Goal: Entertainment & Leisure: Consume media (video, audio)

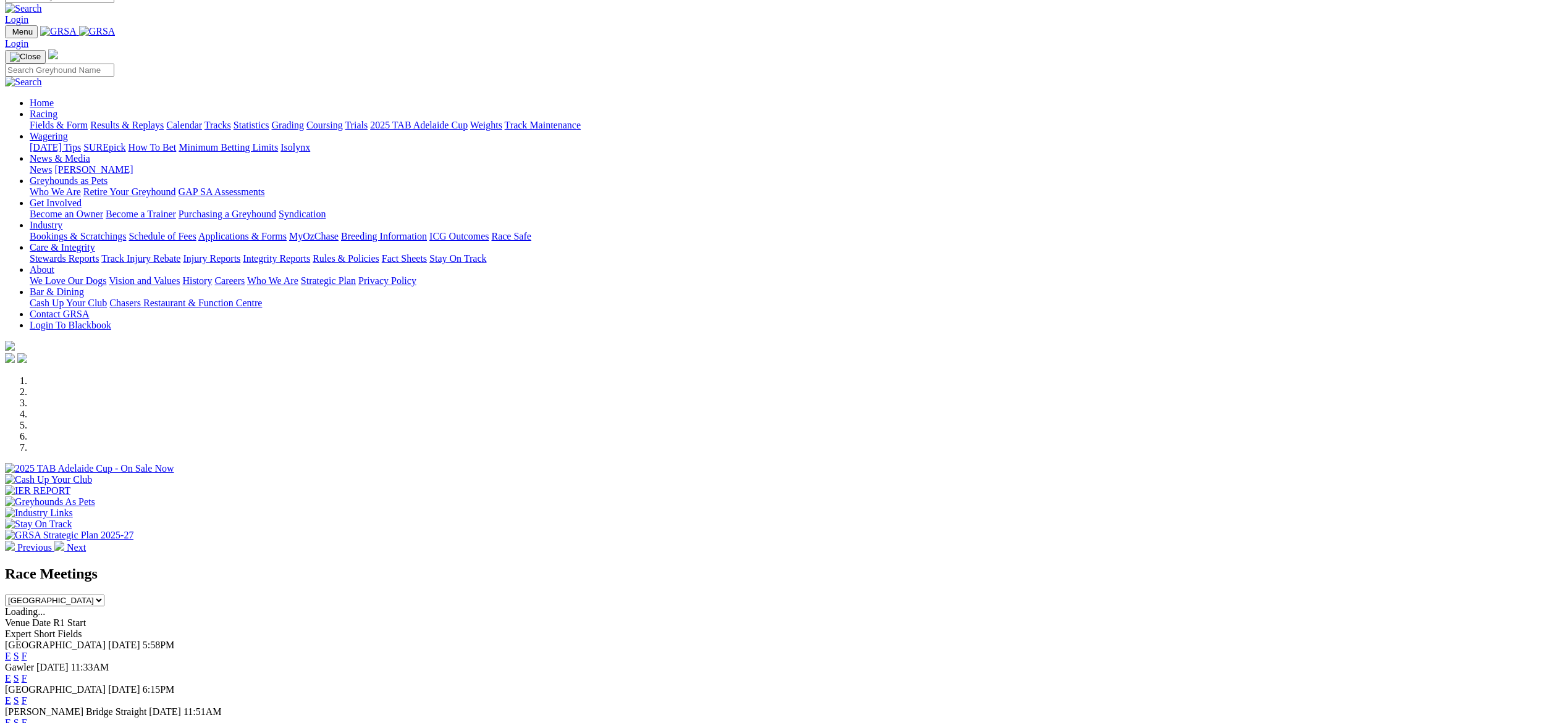
scroll to position [22, 0]
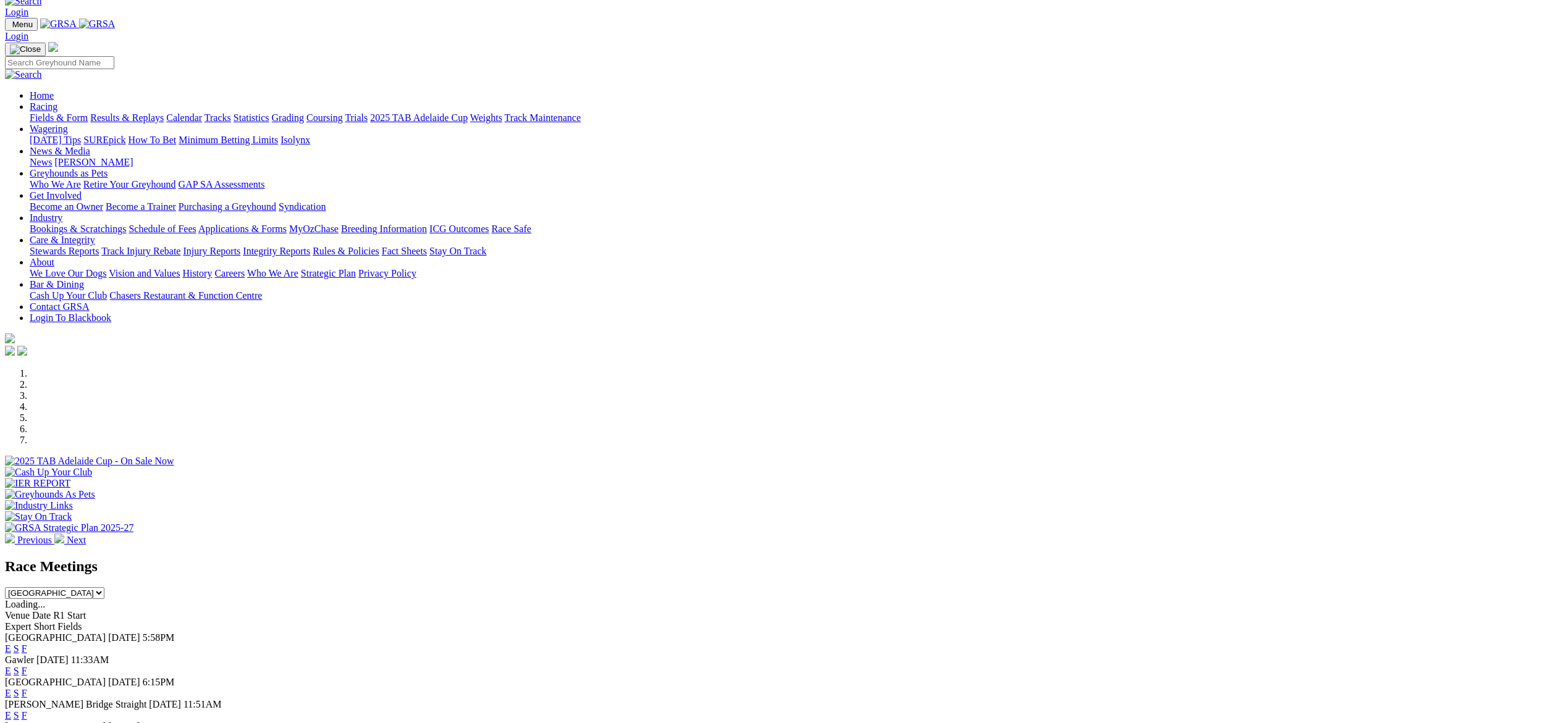
click at [104, 588] on select "South Australia New South Wales Northern Territory Queensland Tasmania Victoria…" at bounding box center [55, 593] width 99 height 12
select select "[GEOGRAPHIC_DATA]"
click at [104, 588] on select "South Australia New South Wales Northern Territory Queensland Tasmania Victoria…" at bounding box center [55, 593] width 99 height 12
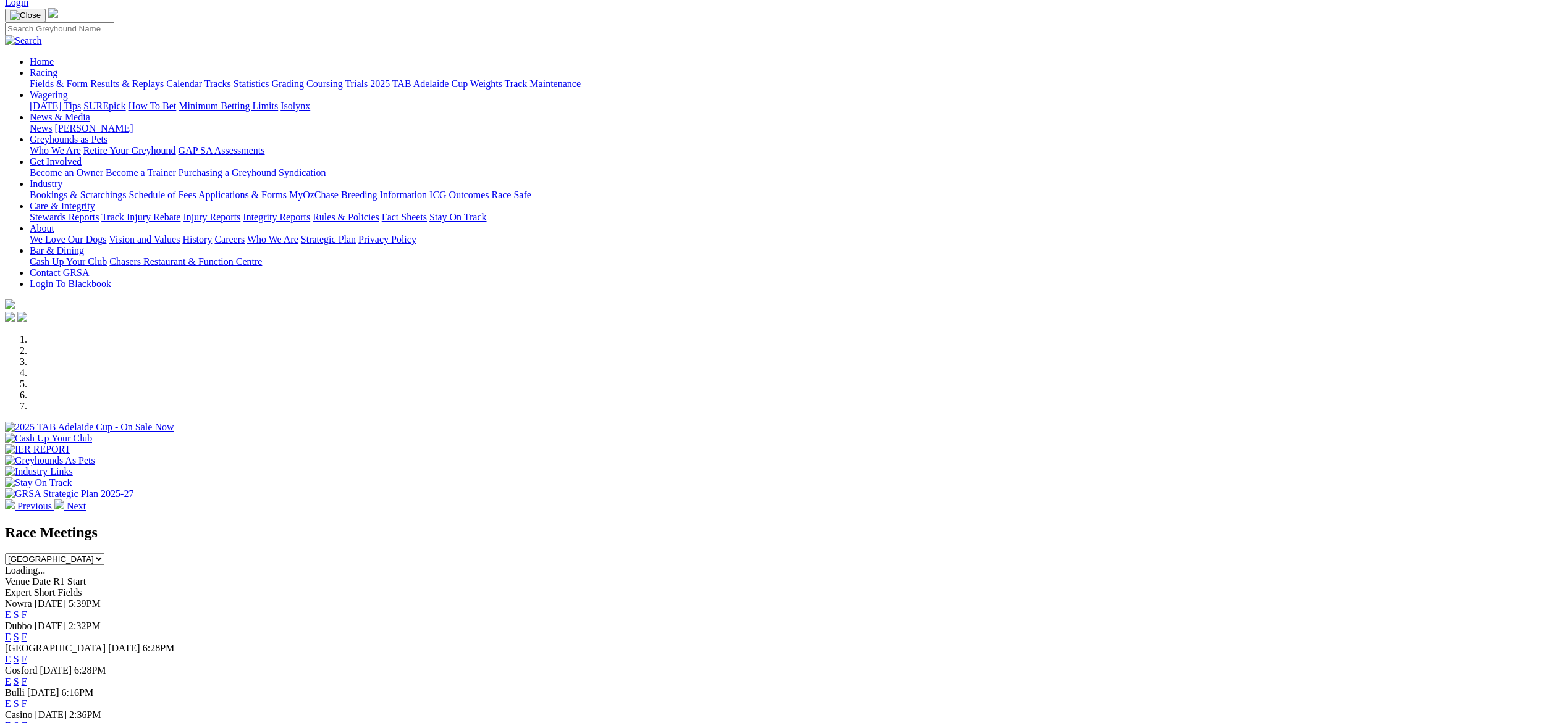
scroll to position [84, 0]
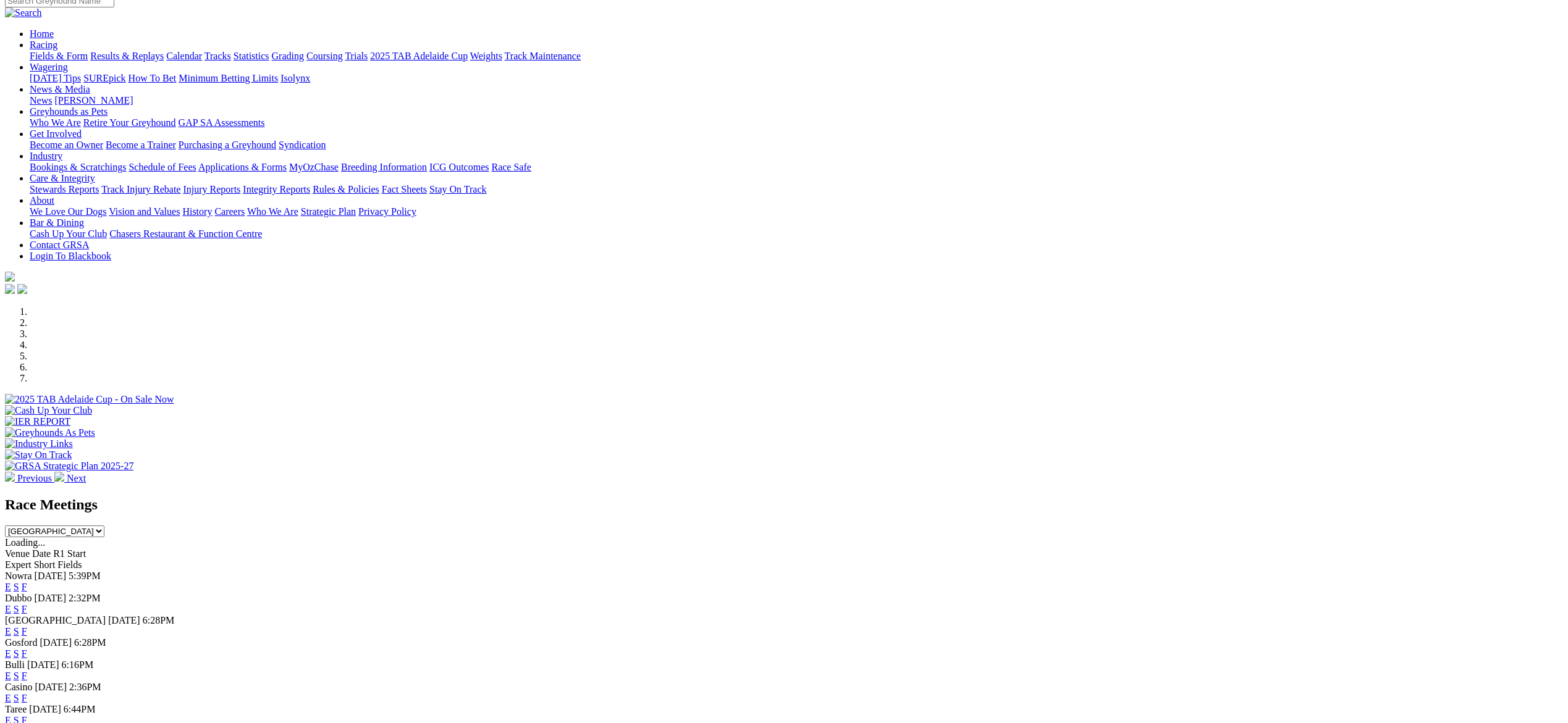
click at [11, 582] on link "E" at bounding box center [8, 587] width 6 height 11
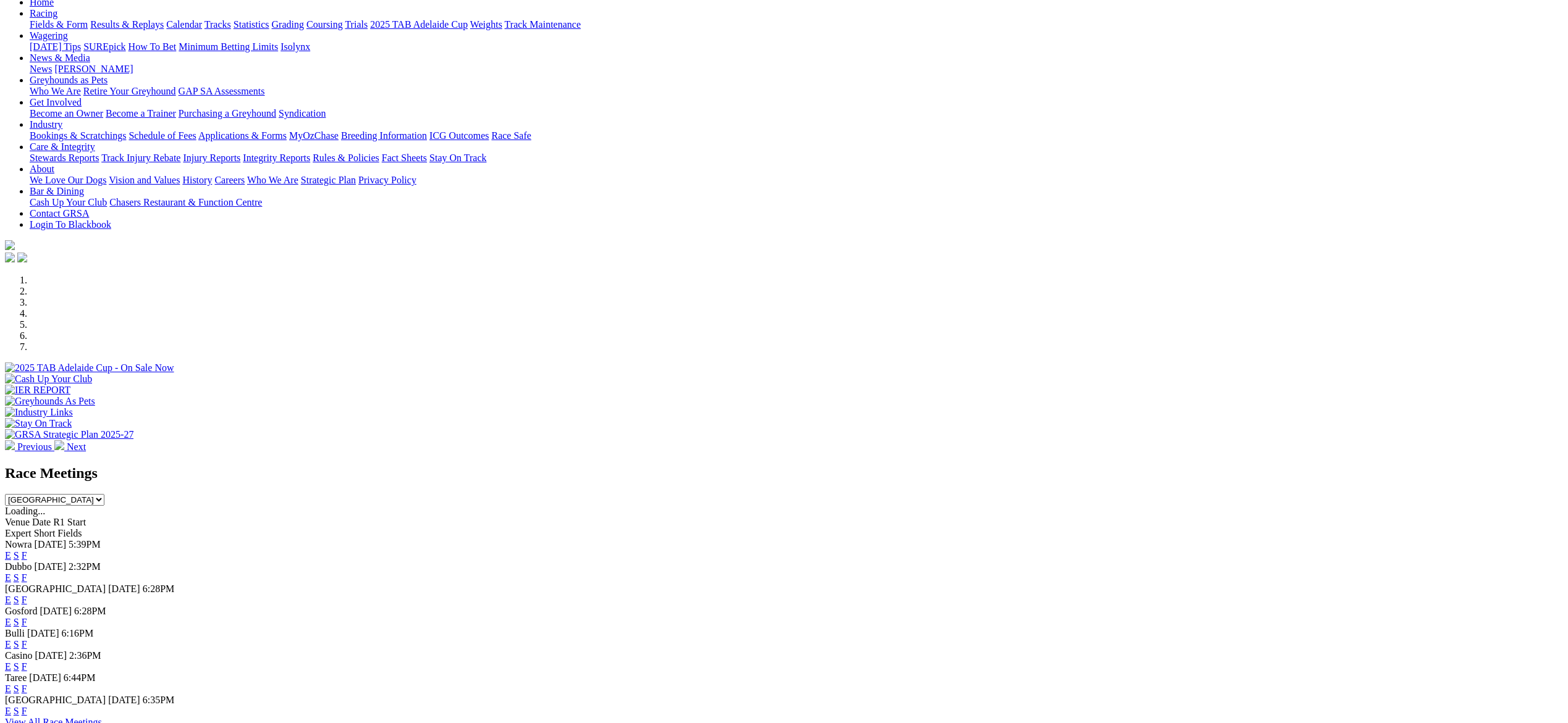
scroll to position [119, 0]
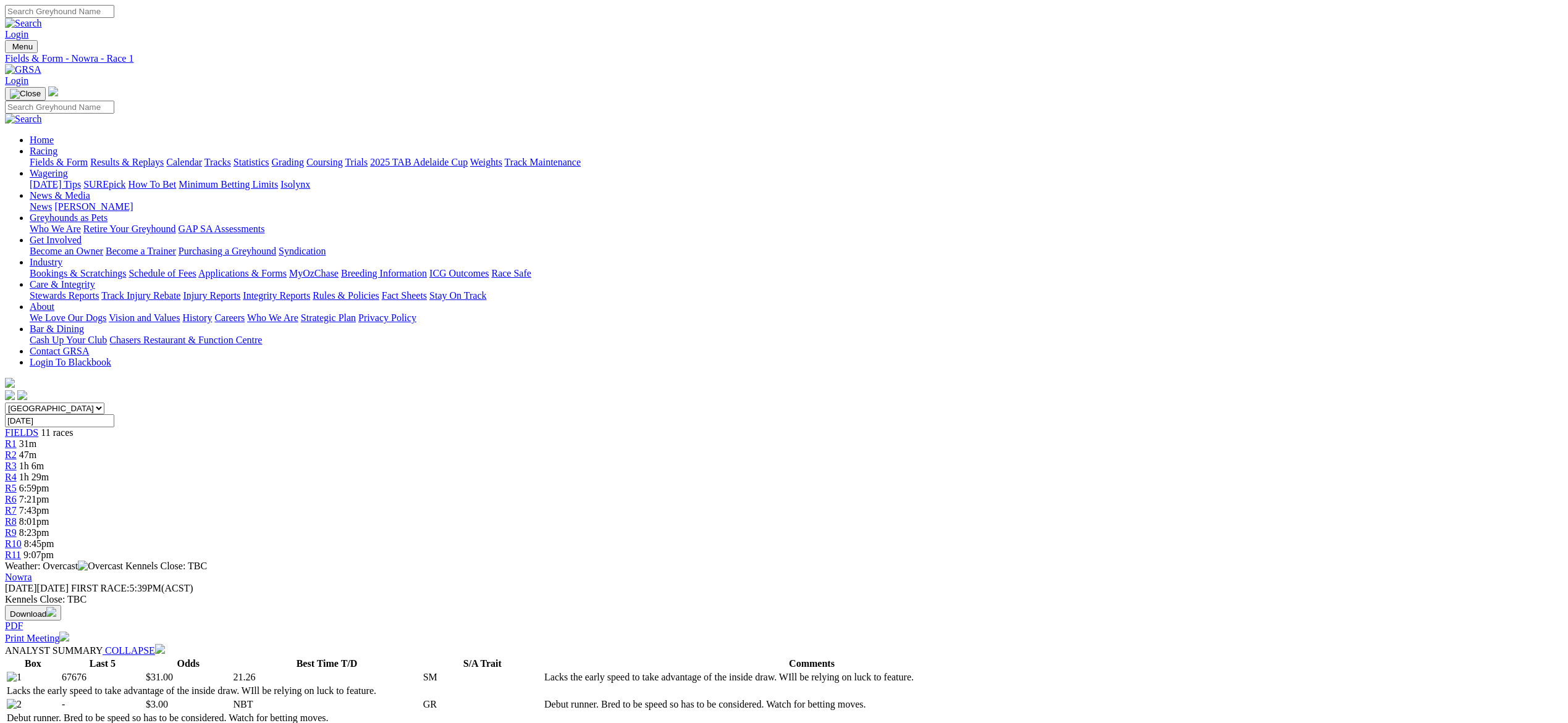
click at [557, 450] on div "R2 47m" at bounding box center [784, 455] width 1558 height 11
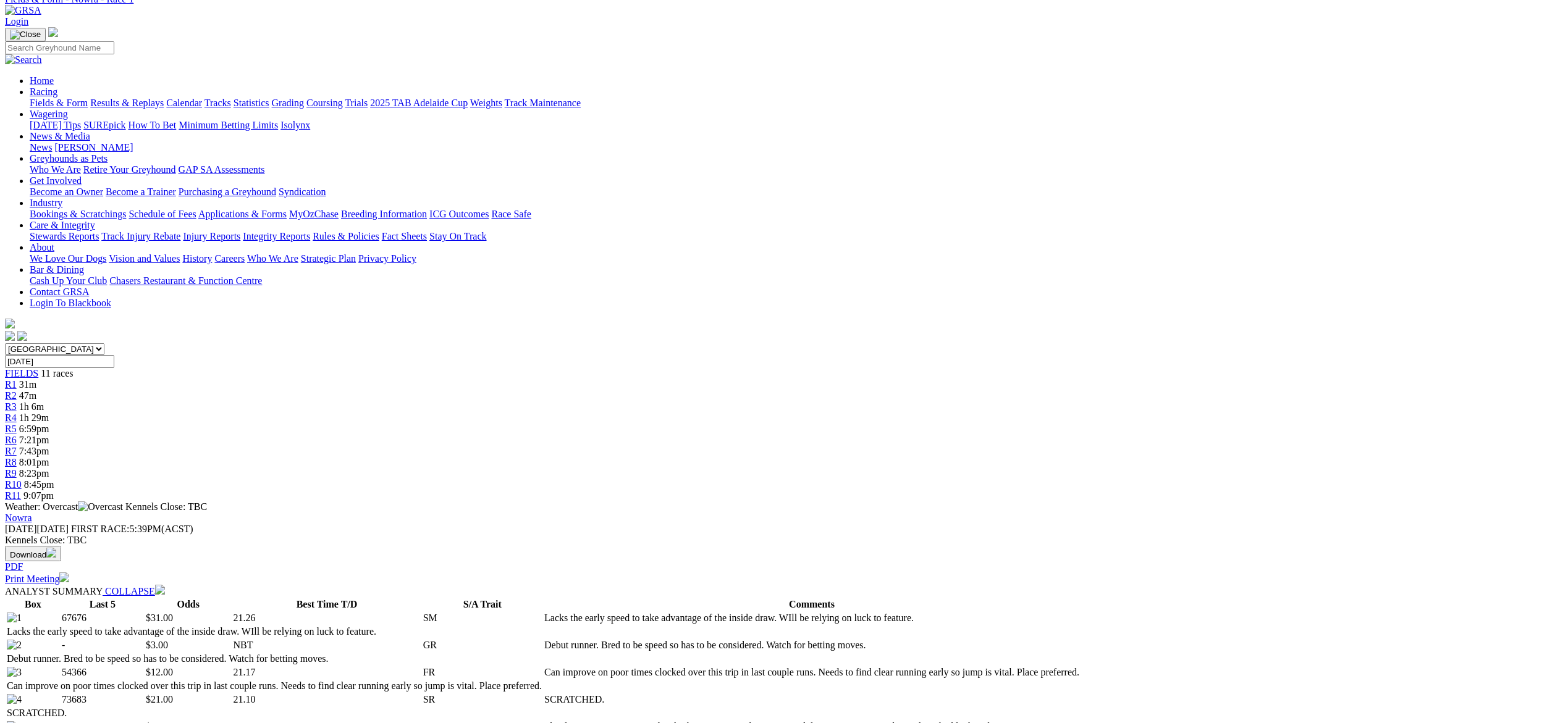
scroll to position [67, 0]
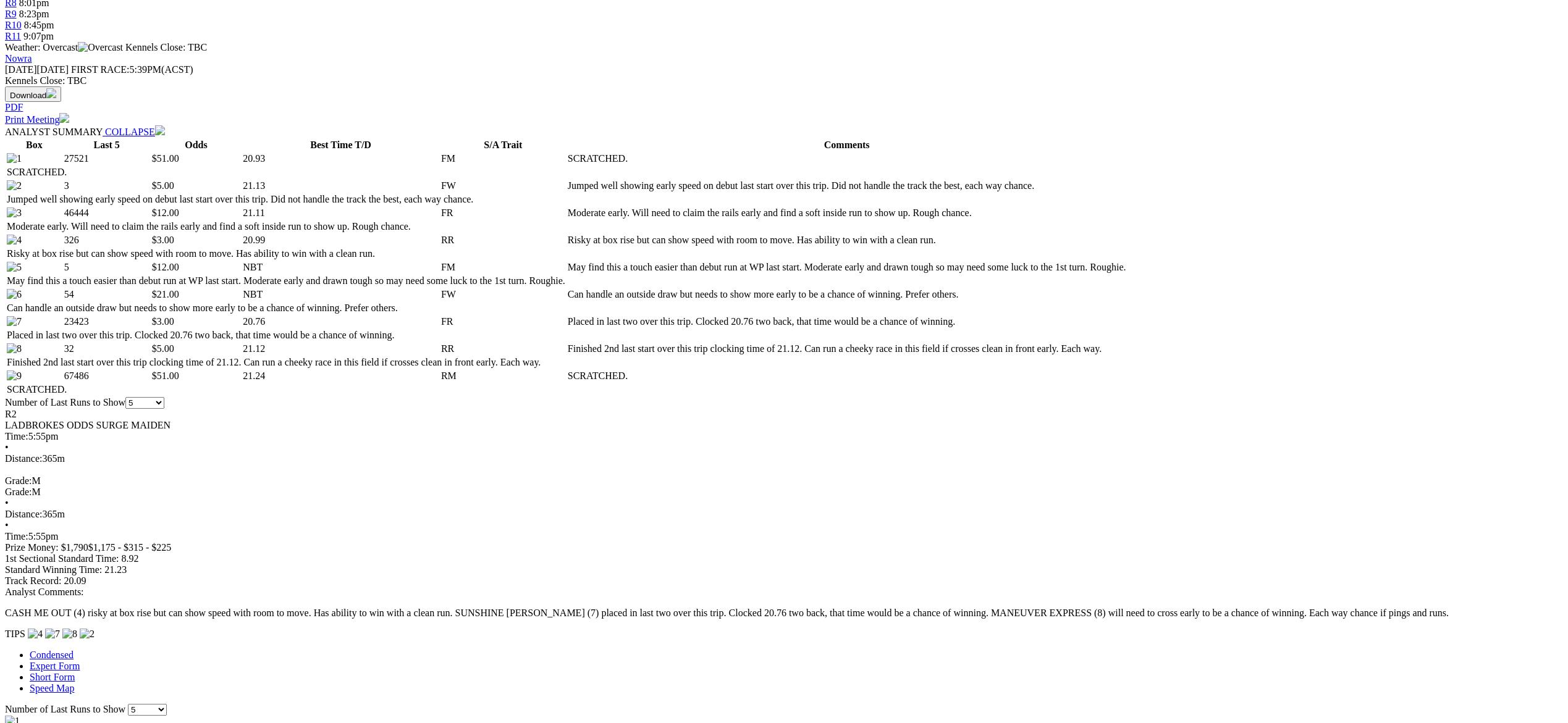
scroll to position [536, 0]
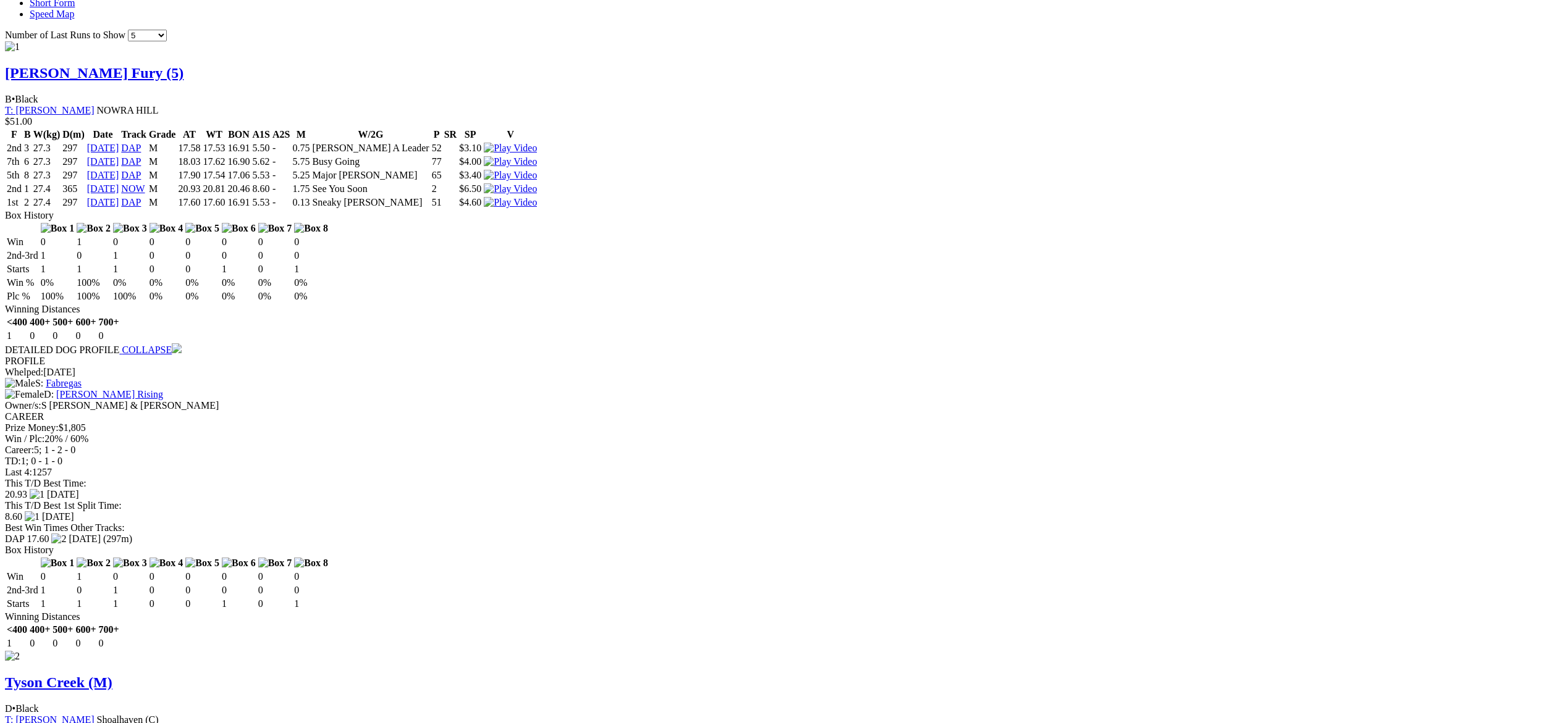
scroll to position [1341, 0]
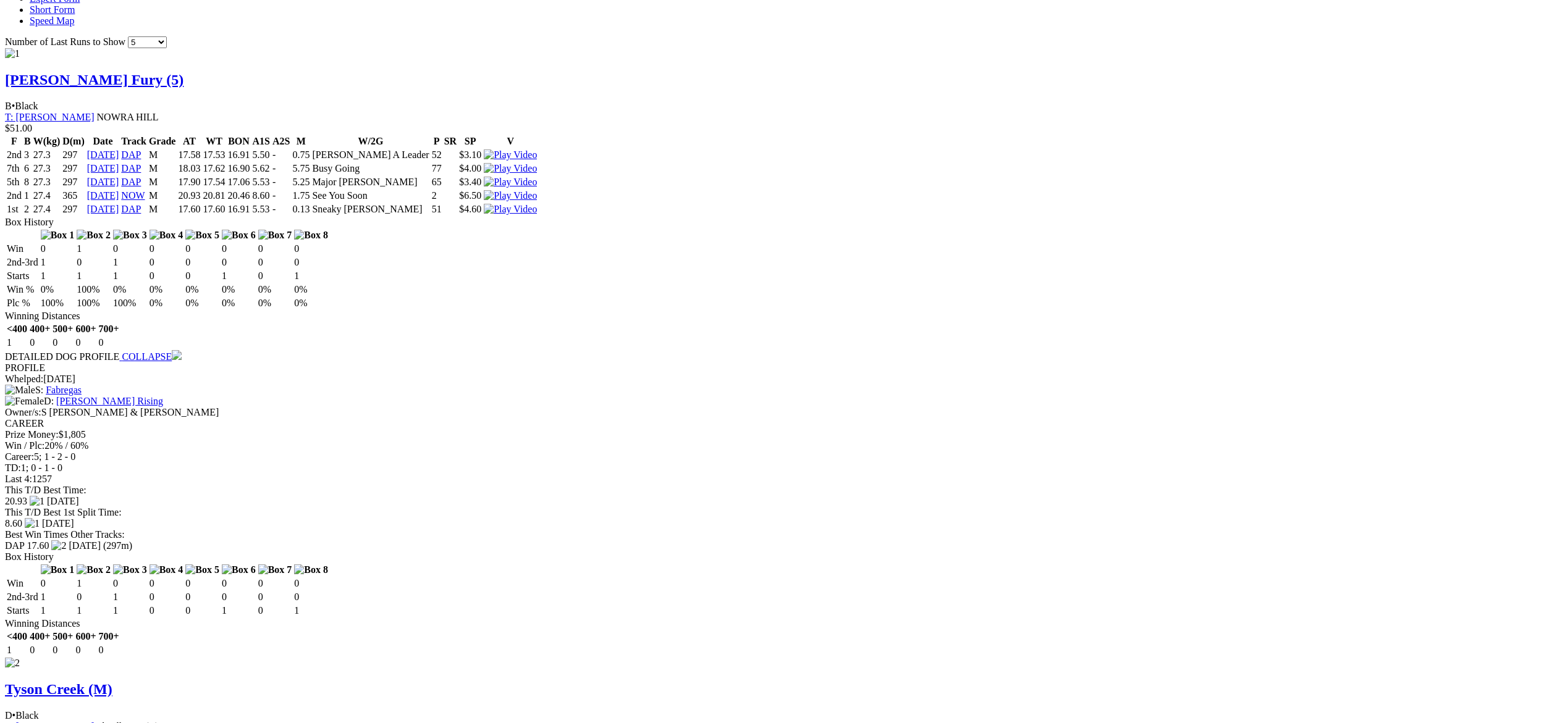
scroll to position [1235, 0]
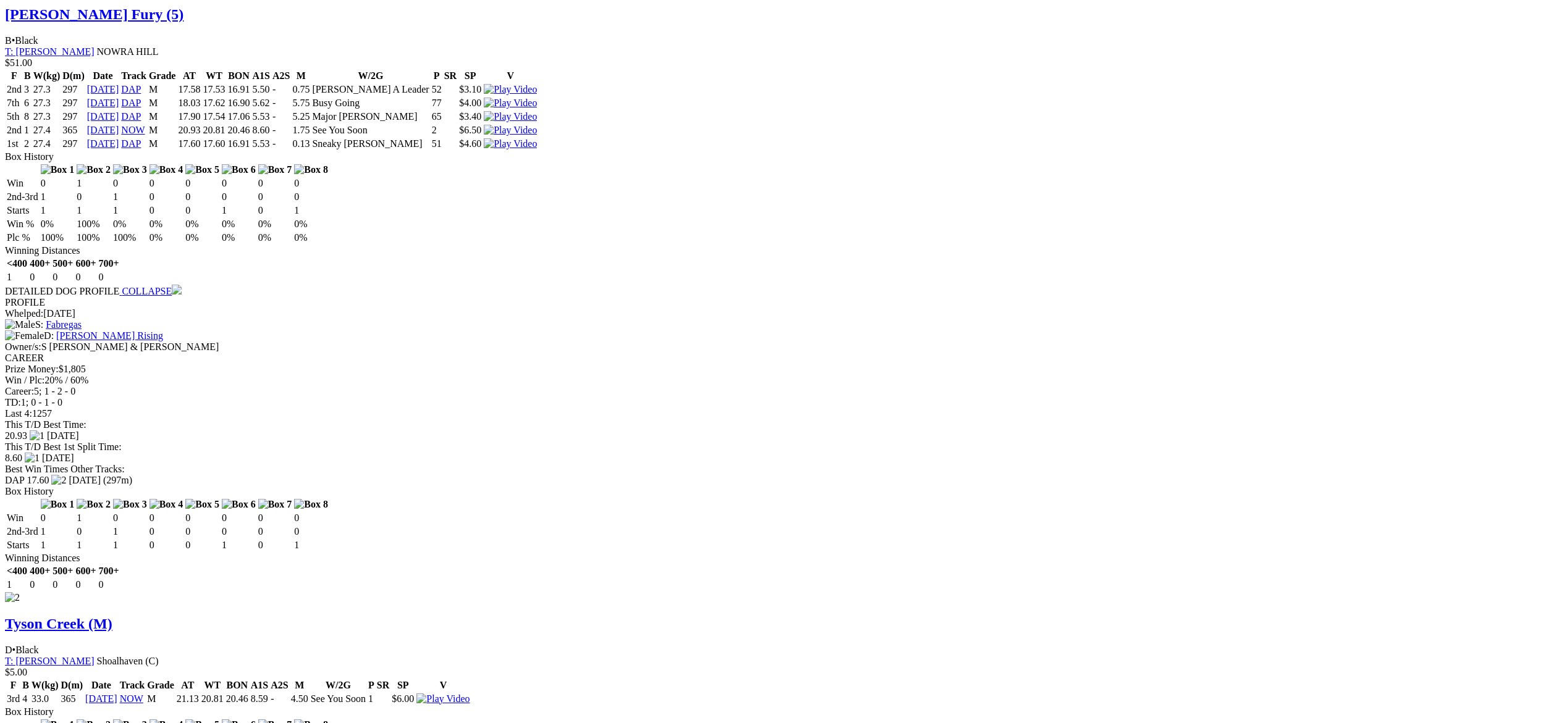
scroll to position [1280, 0]
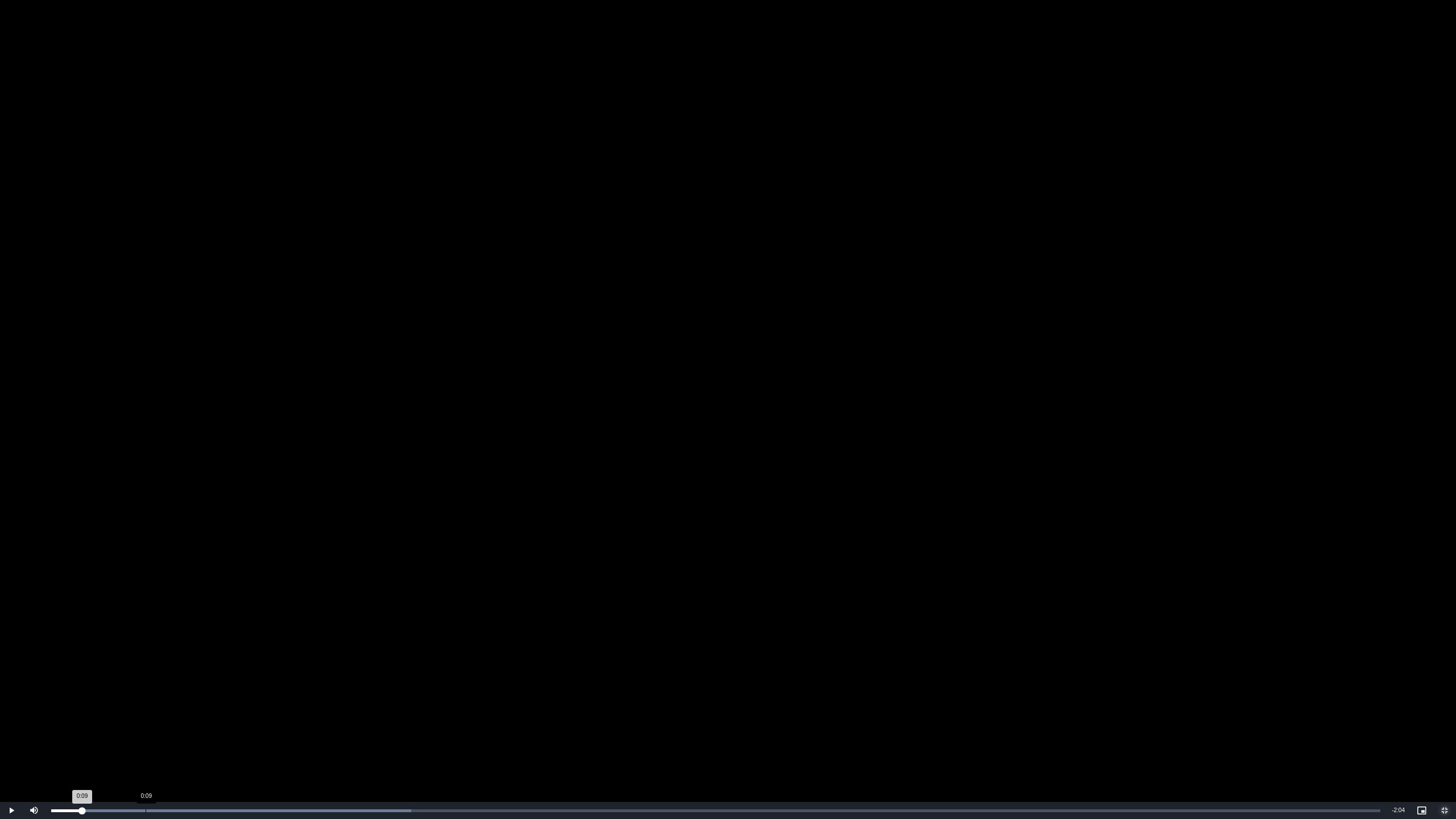
click at [145, 666] on div "0:09" at bounding box center [145, 810] width 1 height 3
click at [198, 666] on div "Loaded : 31.61% 0:14 0:11" at bounding box center [716, 810] width 1340 height 17
click at [224, 666] on div "Loaded : 36.13% 0:17 0:15" at bounding box center [716, 810] width 1340 height 17
click at [312, 666] on div "0:26" at bounding box center [312, 810] width 1 height 3
click at [353, 666] on div "Loaded : 40.64% 0:30 0:30" at bounding box center [716, 810] width 1340 height 17
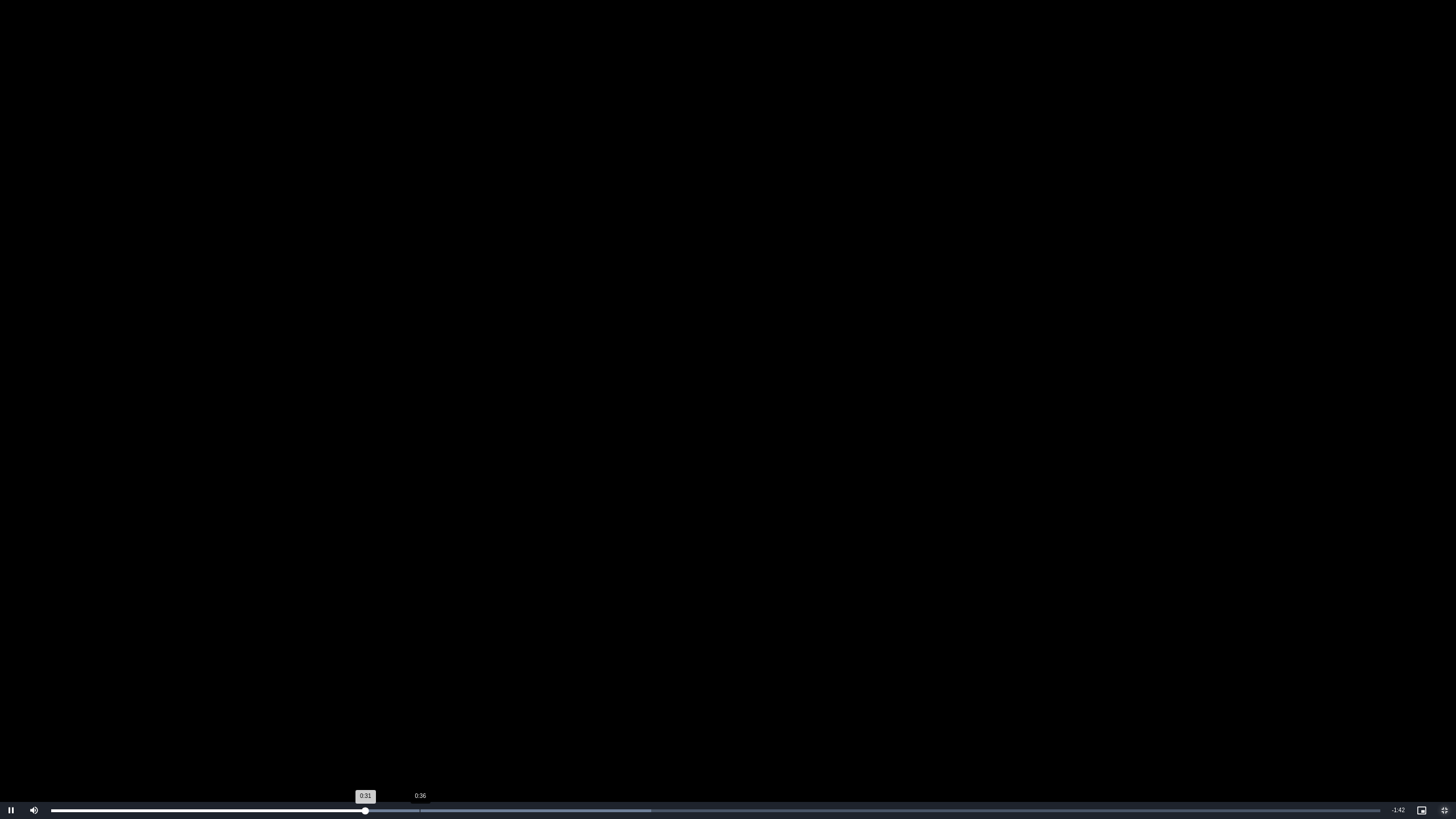
click at [419, 666] on div "Loaded : 45.16% 0:36 0:31" at bounding box center [716, 810] width 1340 height 17
click at [360, 666] on video "To view this video please enable JavaScript, and consider upgrading to a web br…" at bounding box center [728, 409] width 1456 height 819
click at [362, 666] on div "0:31" at bounding box center [362, 810] width 1 height 3
click at [10, 666] on span "Video Player" at bounding box center [11, 810] width 22 height 0
click at [519, 666] on div "Loaded : 76.77% 0:46 0:46" at bounding box center [716, 810] width 1340 height 17
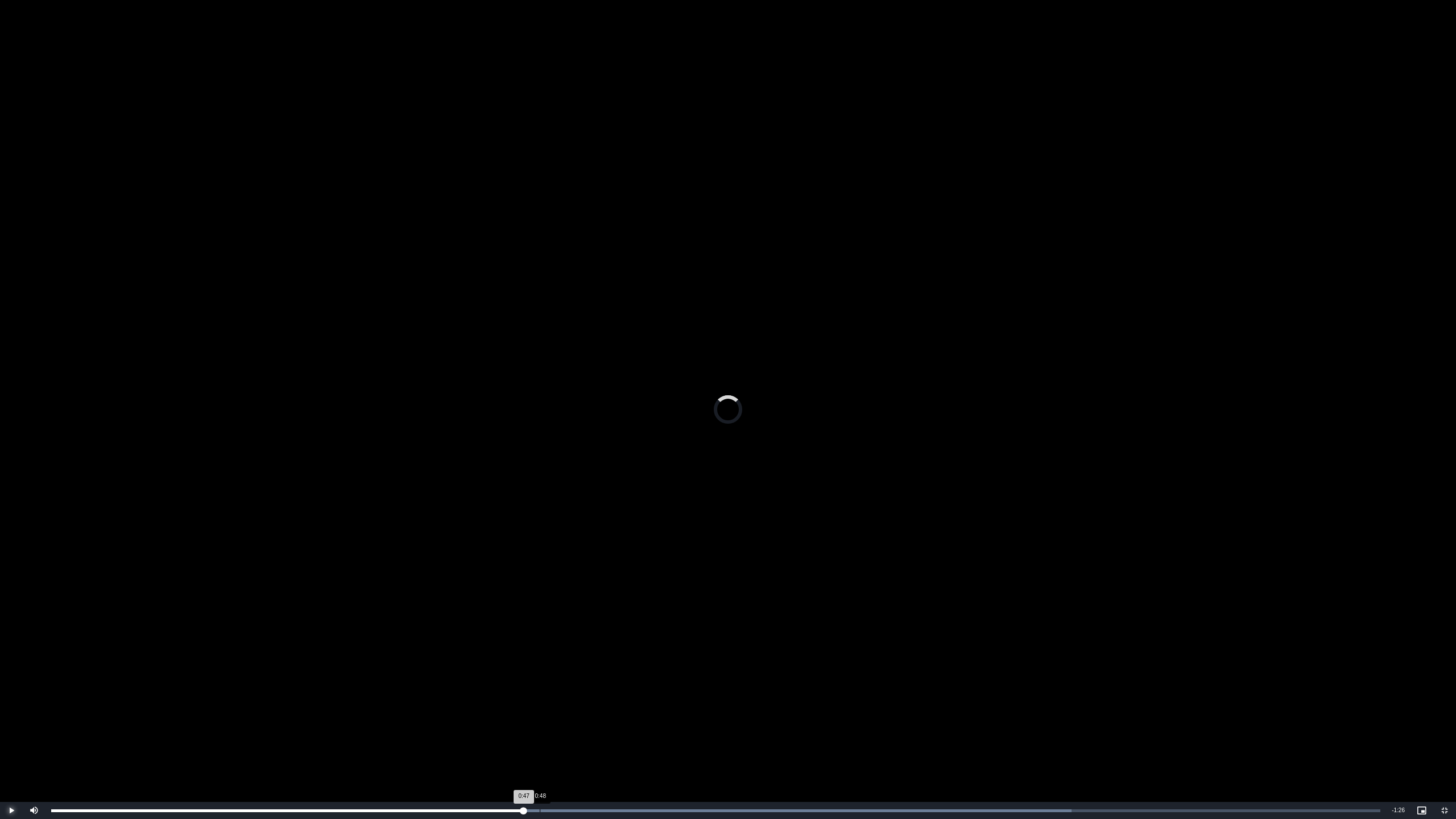
click at [539, 666] on div "Loaded : 76.77% 0:48 0:47" at bounding box center [716, 810] width 1340 height 17
click at [583, 666] on div "Loaded : 81.28% 0:53 0:49" at bounding box center [716, 810] width 1330 height 3
click at [665, 666] on div "Loaded : 81.28% 0:58 0:53" at bounding box center [716, 810] width 1340 height 17
click at [725, 666] on div "Loaded : 81.28% 1:07 1:01" at bounding box center [716, 810] width 1340 height 17
click at [779, 666] on div "Loaded : 85.80% 1:12 1:07" at bounding box center [716, 810] width 1340 height 17
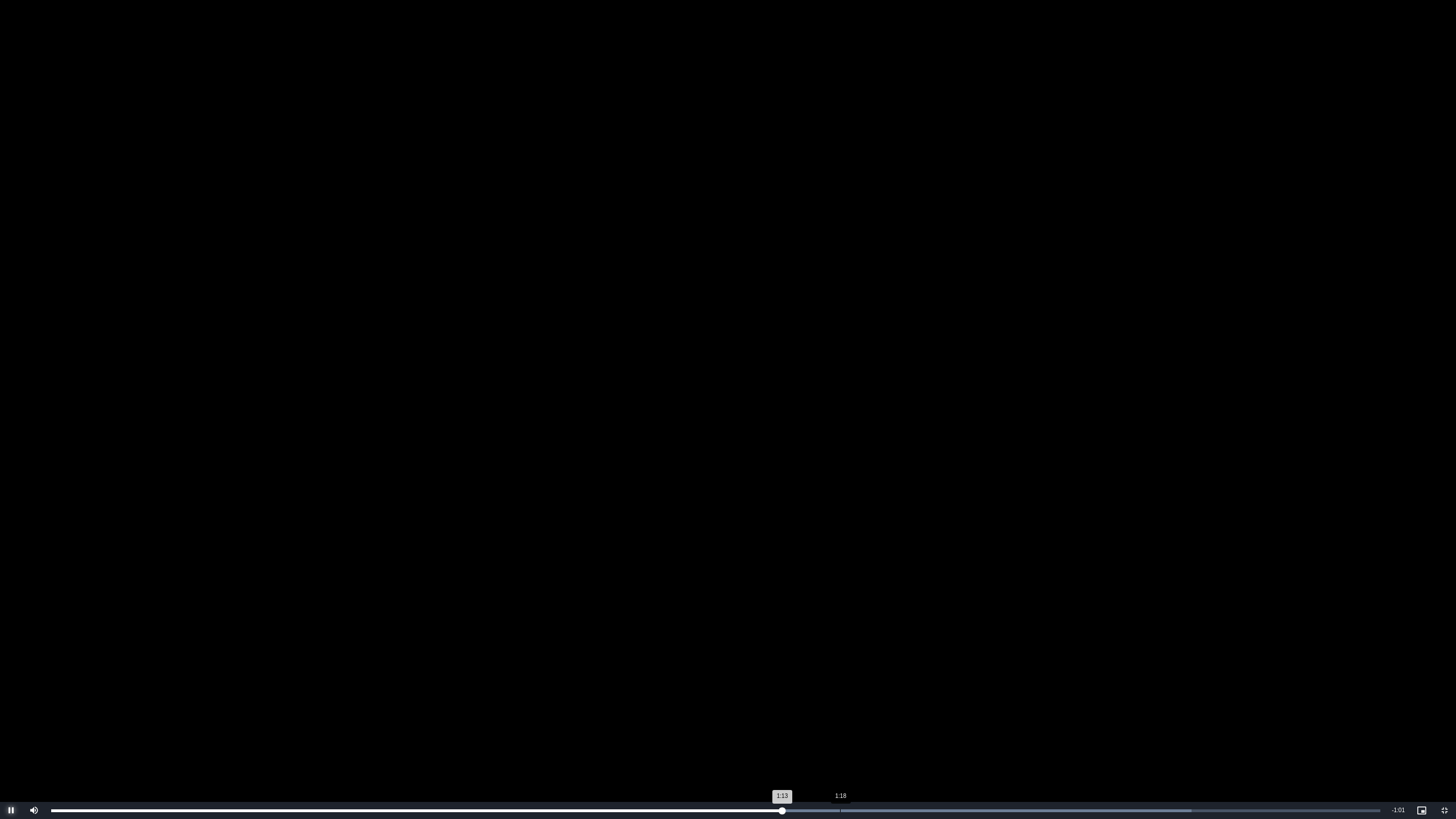
click at [862, 666] on div "Loaded : 85.80% 1:18 1:13" at bounding box center [716, 810] width 1340 height 17
click at [938, 666] on div "Loaded : 90.32% 1:28 1:28" at bounding box center [716, 810] width 1340 height 17
click at [990, 666] on div "Loaded : 90.32% 1:34 1:28" at bounding box center [716, 810] width 1340 height 17
click at [1056, 666] on div "Loaded : 94.83% 1:40 1:34" at bounding box center [716, 810] width 1340 height 17
click at [1115, 666] on div "Loaded : 94.83% 1:46 1:40" at bounding box center [716, 810] width 1340 height 17
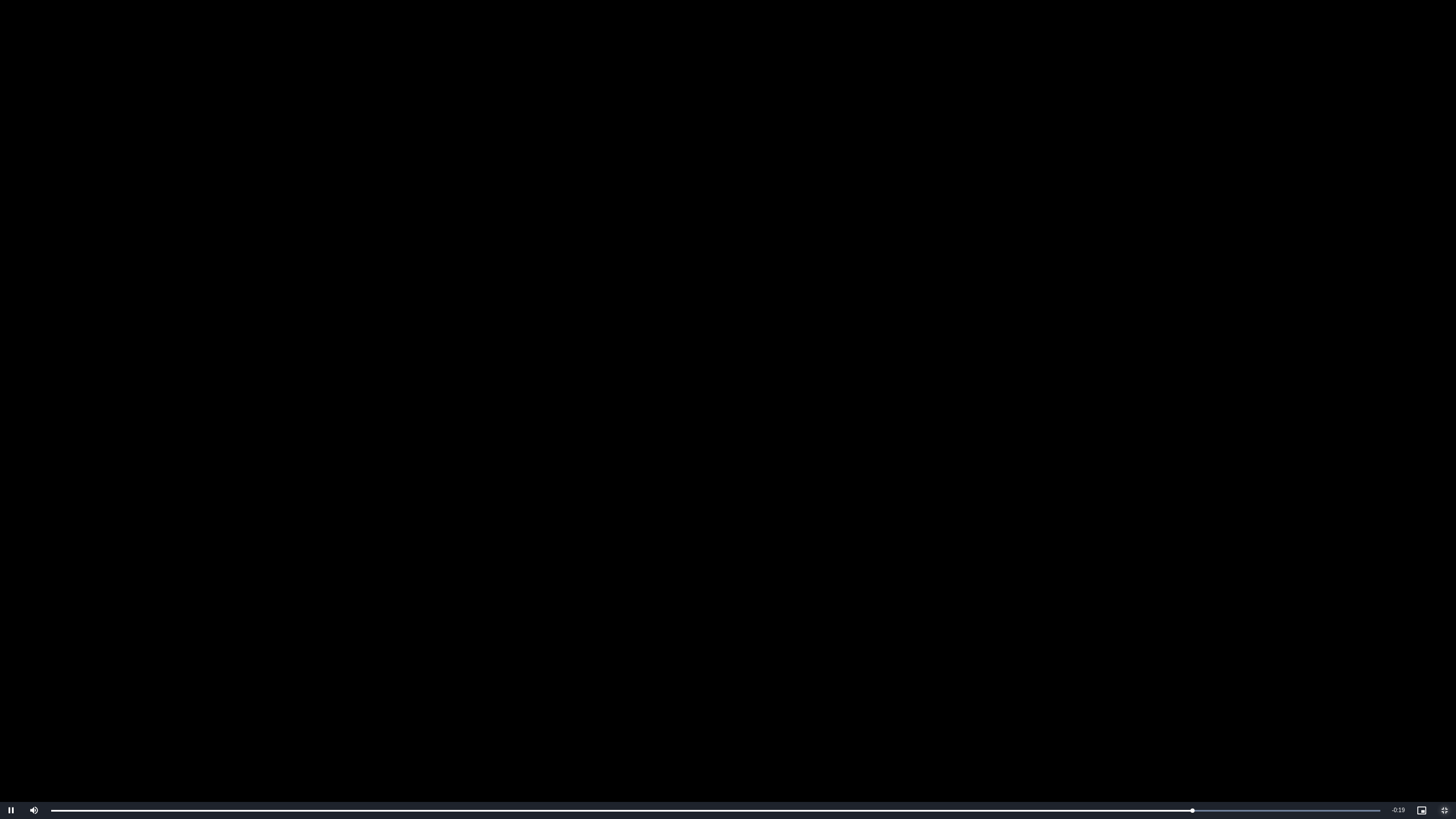
click at [1443, 666] on span "Video Player" at bounding box center [1444, 810] width 22 height 0
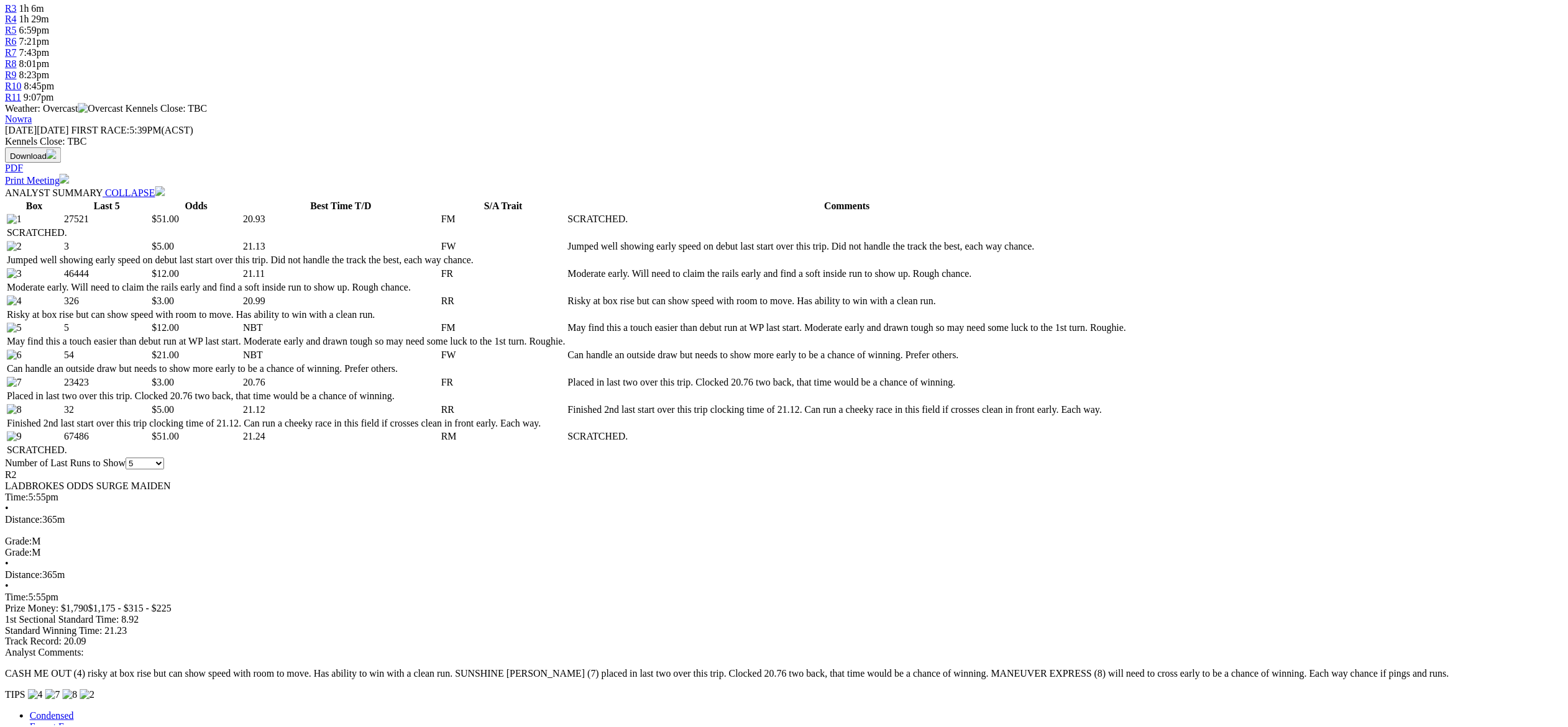
scroll to position [441, 0]
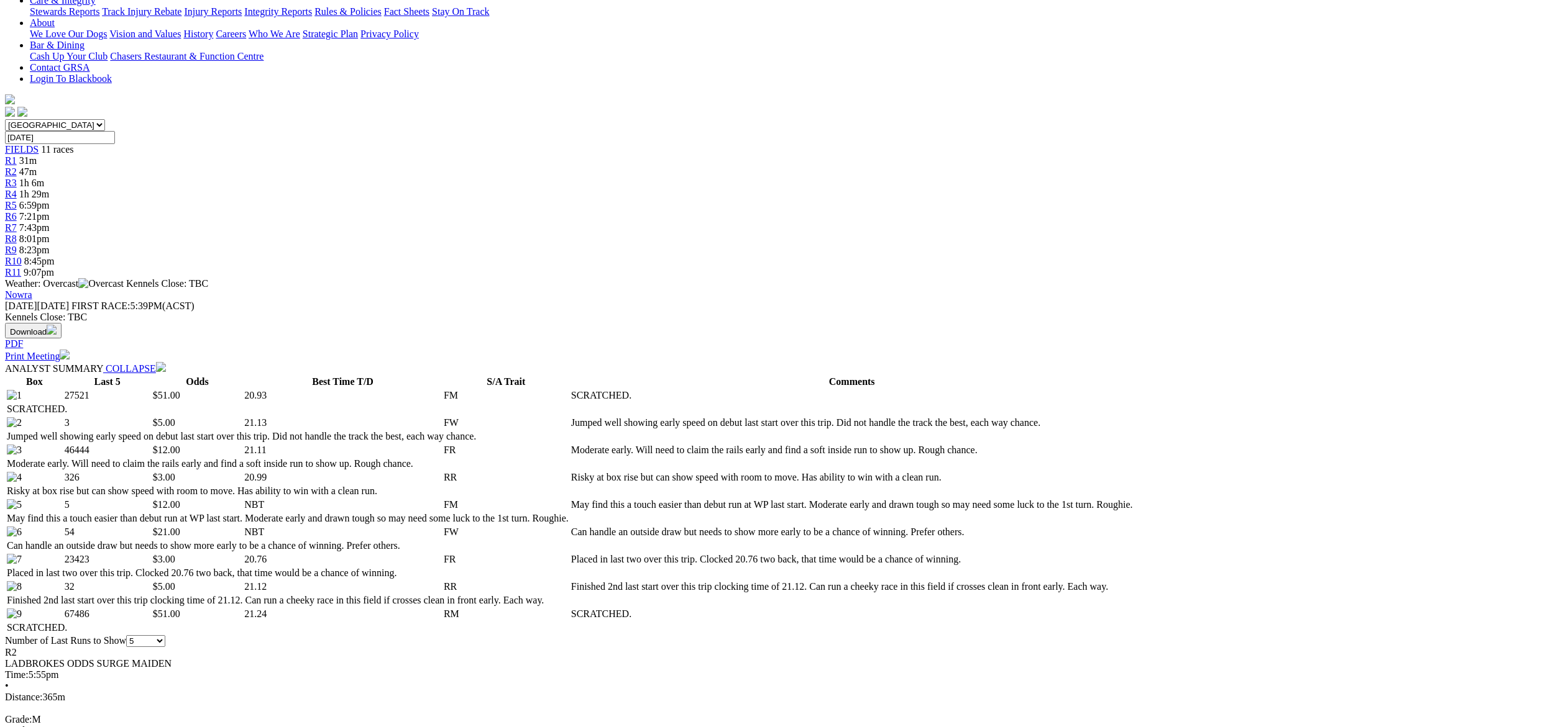
scroll to position [384, 0]
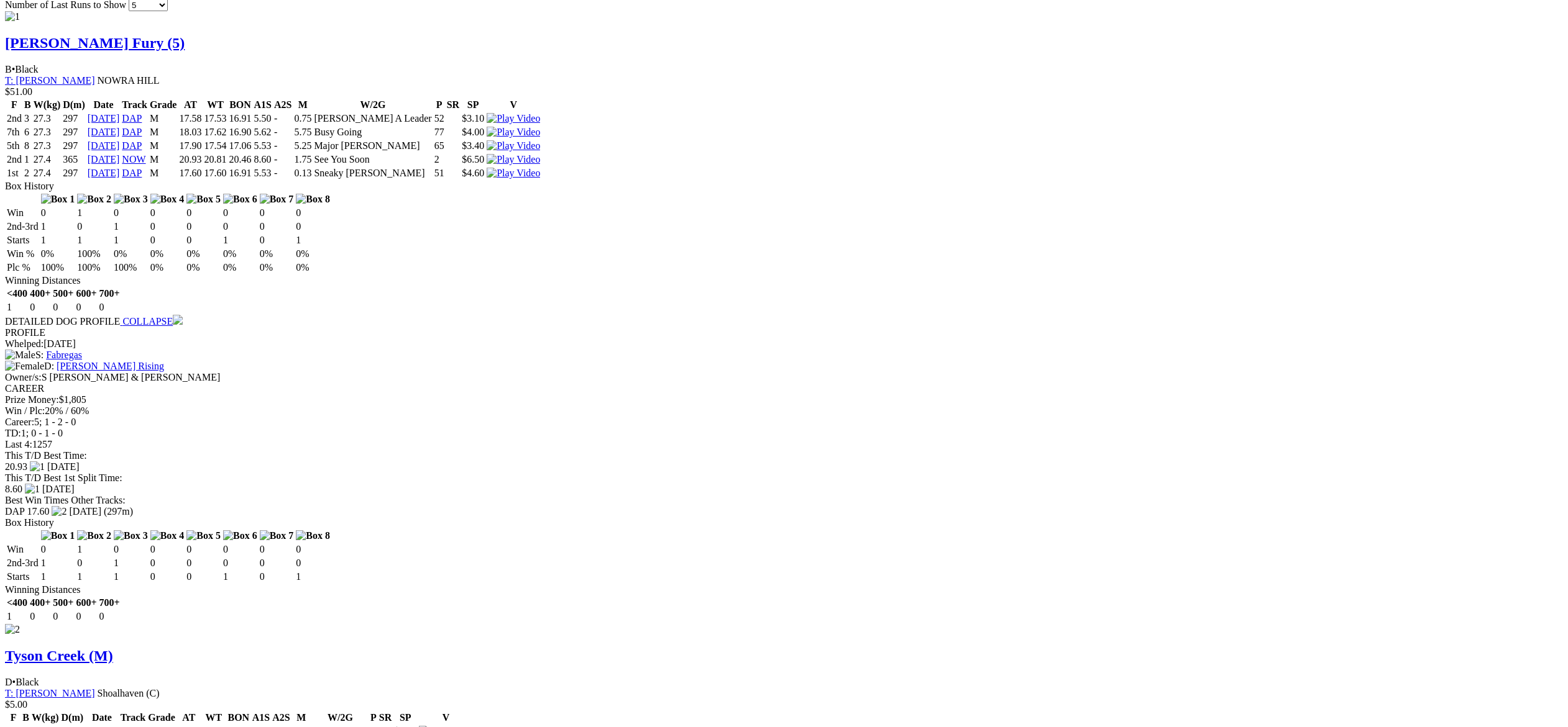
scroll to position [1475, 0]
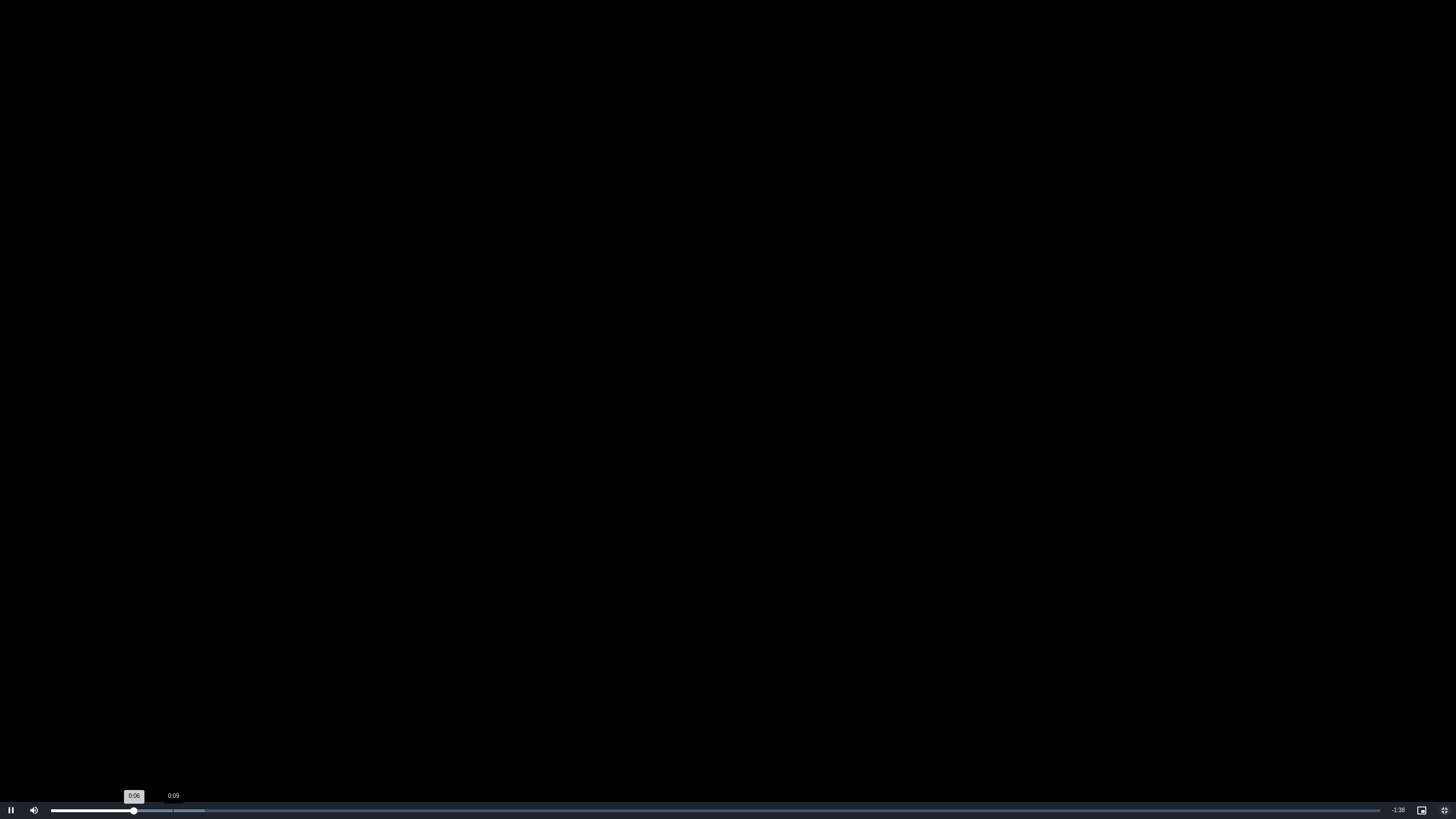
click at [174, 666] on div "Loaded : 11.55% 0:09 0:06" at bounding box center [716, 810] width 1340 height 17
click at [192, 666] on div "0:10" at bounding box center [192, 810] width 1 height 3
click at [336, 666] on div "0:22" at bounding box center [336, 810] width 1 height 3
click at [362, 666] on div "0:24" at bounding box center [362, 810] width 1 height 3
click at [423, 666] on div "Loaded : 34.65% 0:29 0:24" at bounding box center [716, 810] width 1330 height 3
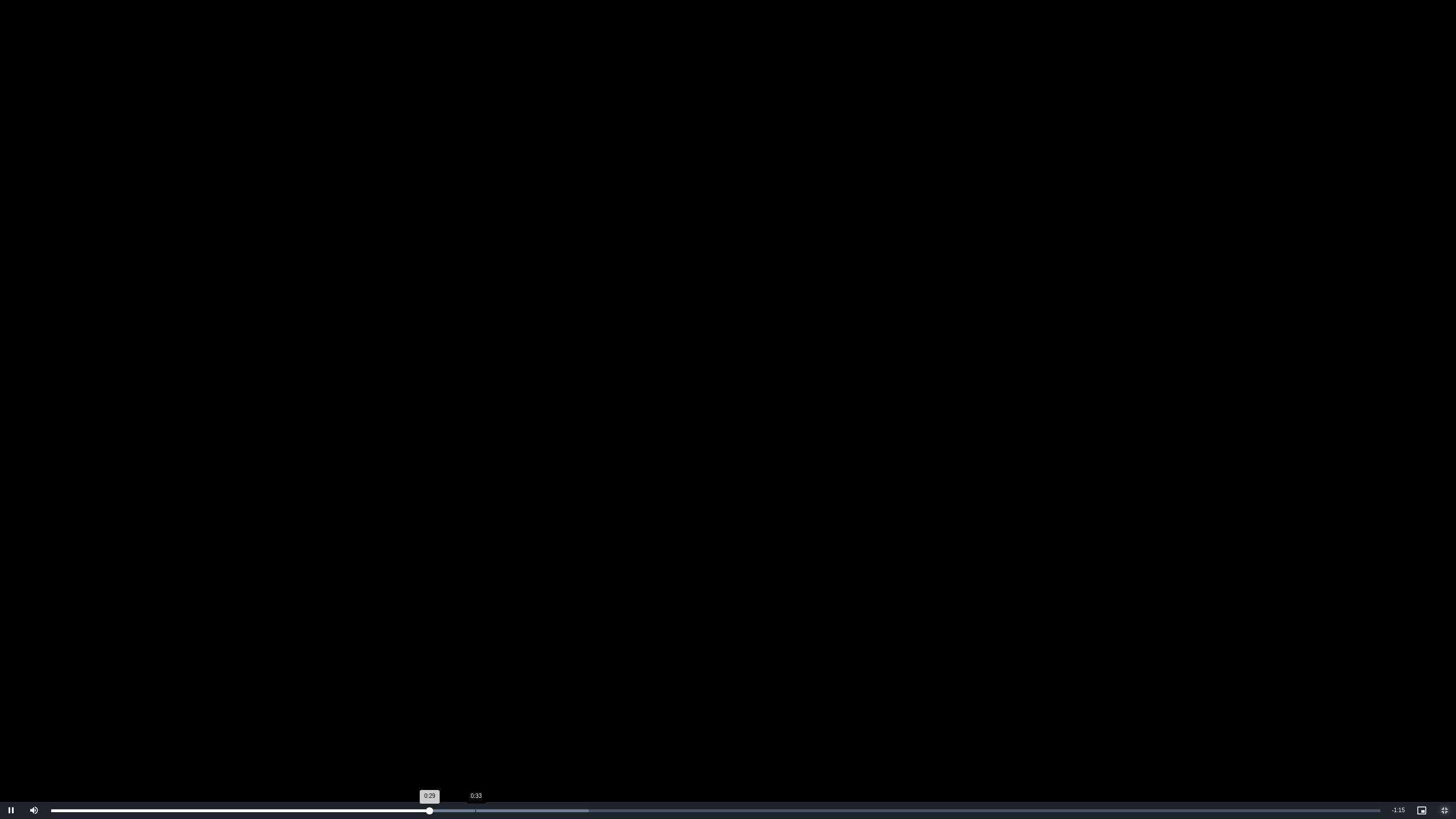
click at [476, 666] on div "Loaded : 40.42% 0:33 0:29" at bounding box center [716, 810] width 1340 height 17
click at [529, 666] on div "Loaded : 46.20% 0:37 0:33" at bounding box center [716, 810] width 1340 height 17
click at [606, 666] on div "Loaded : 51.98% 0:41 0:37" at bounding box center [716, 810] width 1340 height 17
click at [675, 666] on div "Loaded : 51.98% 0:48 0:43" at bounding box center [716, 810] width 1330 height 3
click at [717, 666] on div "Loaded : 57.75% 0:51 0:48" at bounding box center [716, 810] width 1340 height 17
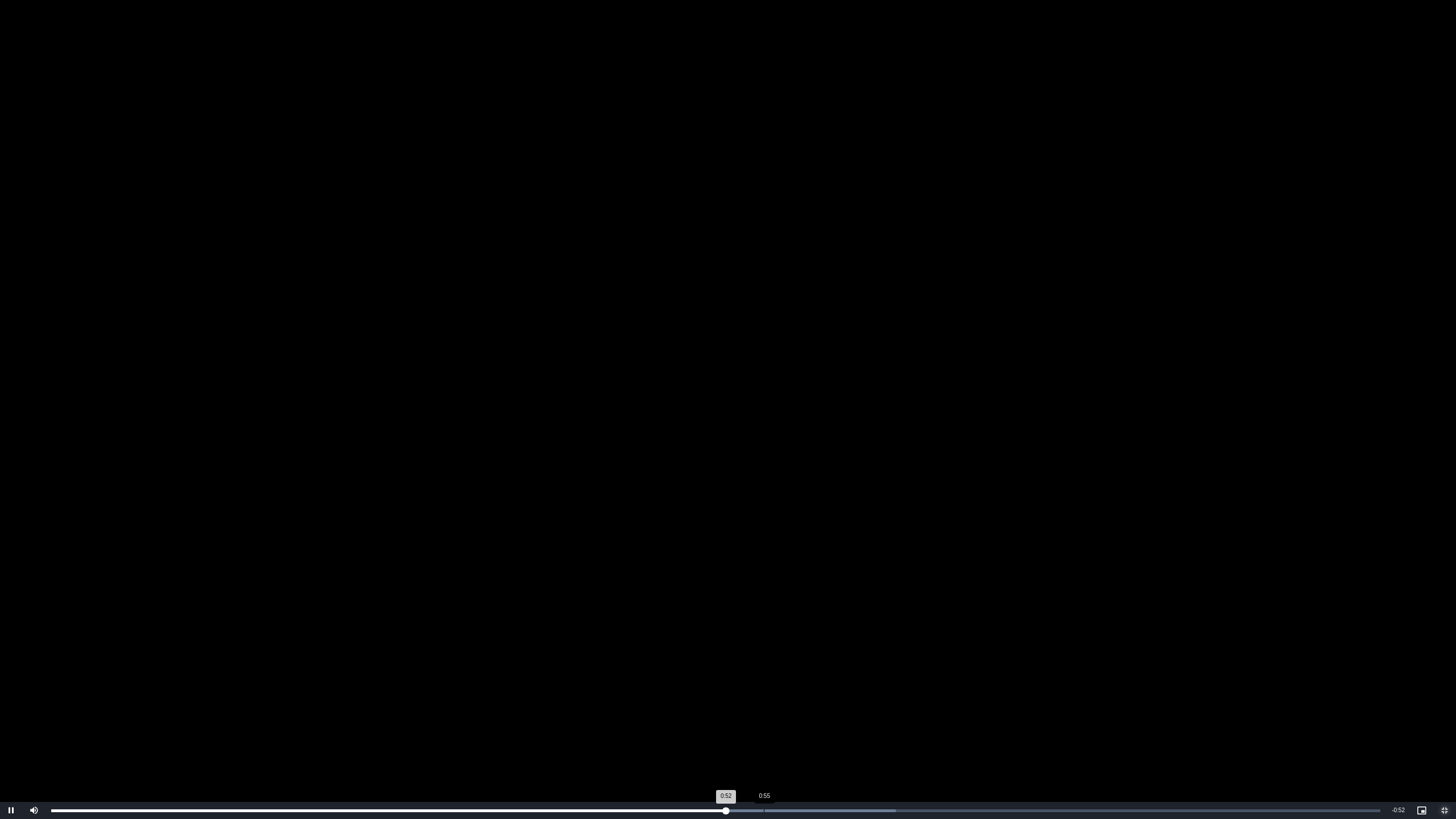
click at [763, 666] on div "Loaded : 63.52% 0:55 0:52" at bounding box center [716, 810] width 1330 height 3
click at [834, 666] on div "Loaded : 69.30% 0:59 0:56" at bounding box center [716, 810] width 1340 height 17
click at [891, 666] on div "Loaded : 69.30% 1:05 1:01" at bounding box center [716, 810] width 1340 height 17
click at [959, 666] on div "Loaded : 75.08% 1:10 1:06" at bounding box center [716, 810] width 1330 height 3
click at [990, 666] on div "Loaded : 80.85% 1:12 1:11" at bounding box center [716, 810] width 1330 height 3
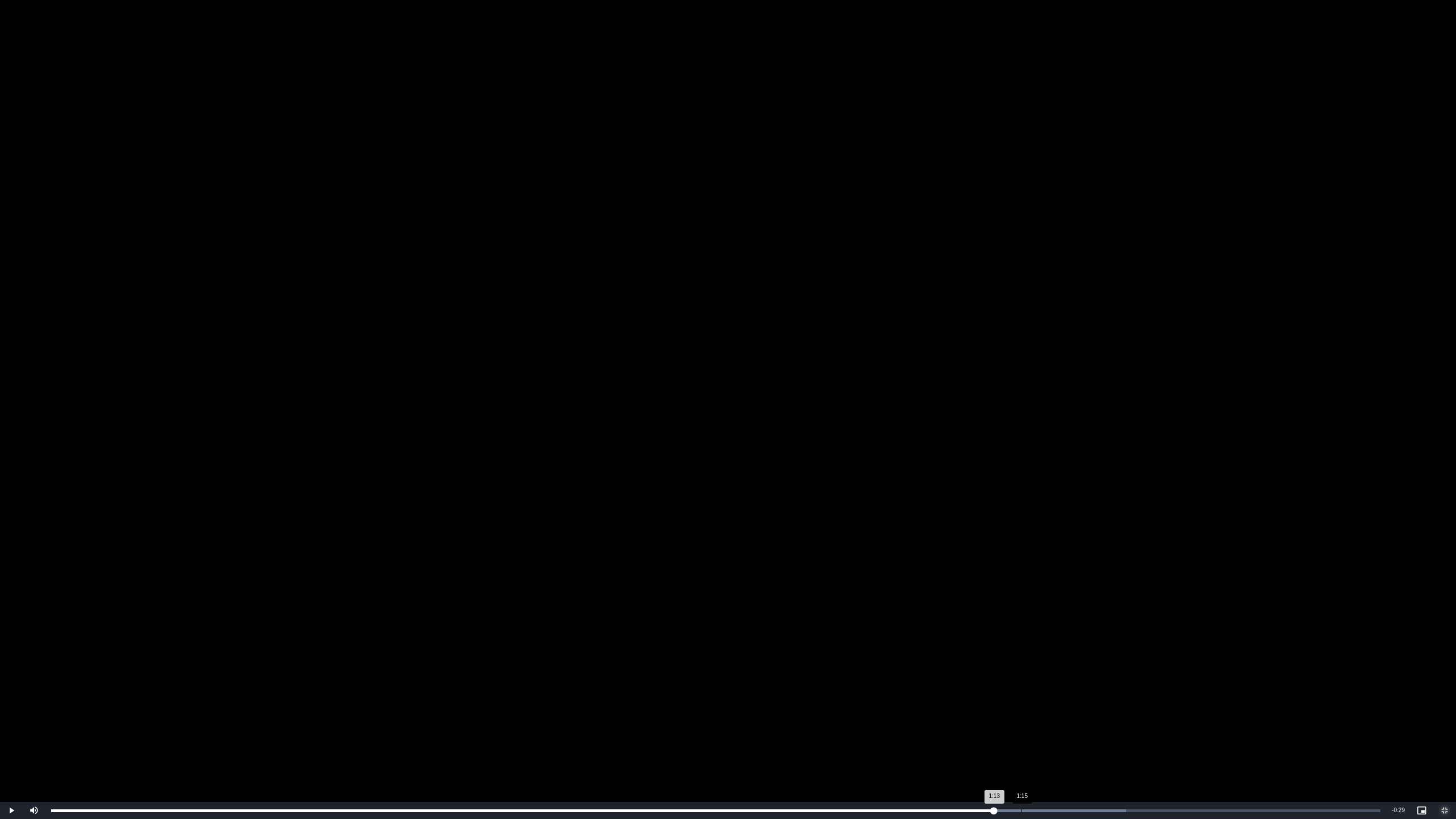
click at [1021, 666] on div "Loaded : 80.85% 1:15 1:13" at bounding box center [716, 810] width 1340 height 17
click at [1026, 666] on div "1:16" at bounding box center [1026, 810] width 1 height 3
click at [984, 666] on div "1:12" at bounding box center [984, 810] width 1 height 3
click at [1443, 666] on span "Video Player" at bounding box center [1444, 810] width 22 height 0
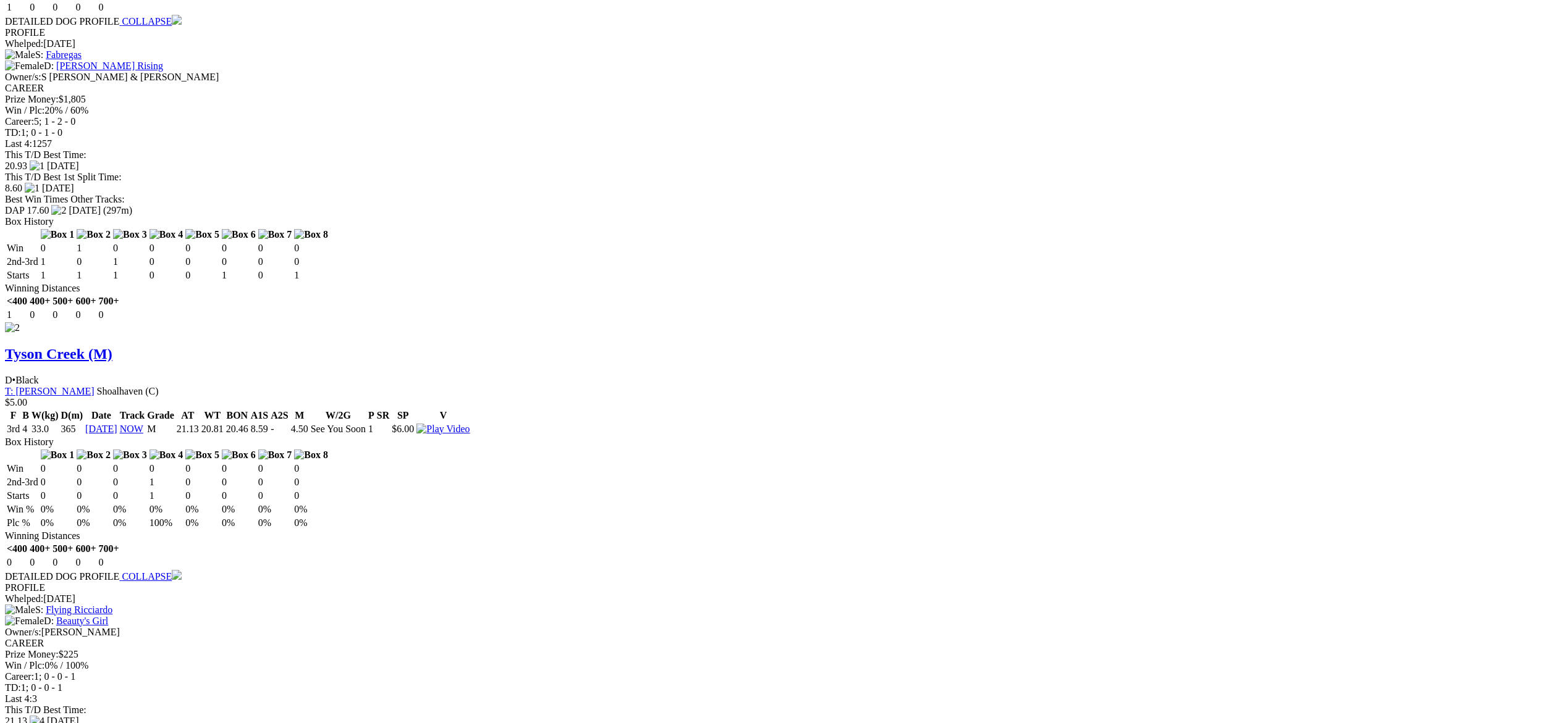
scroll to position [1532, 0]
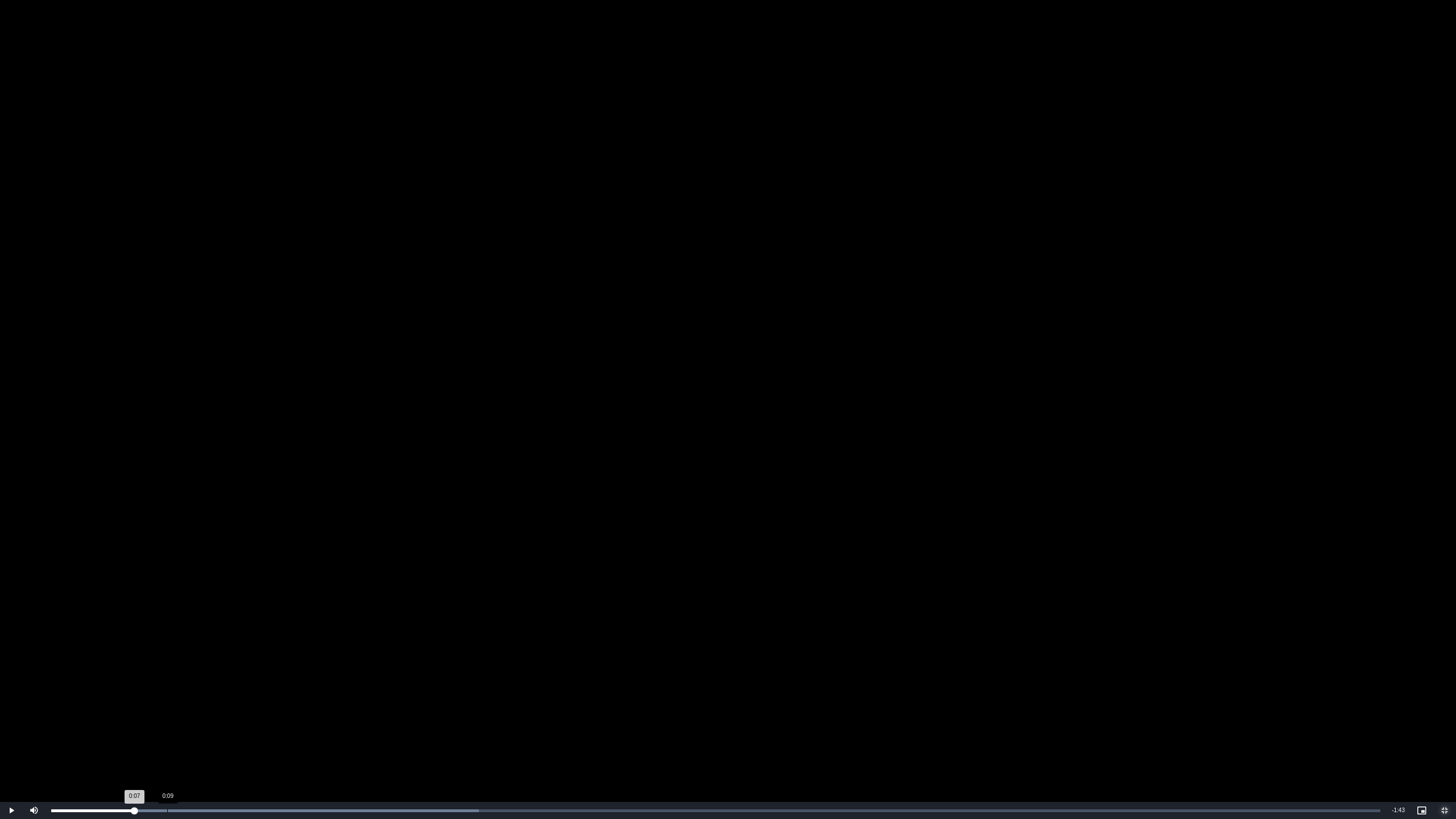
click at [167, 666] on div "Loaded : 32.18% 0:09 0:07" at bounding box center [716, 810] width 1340 height 17
click at [234, 666] on div "Loaded : 32.18% 0:15 0:10" at bounding box center [716, 810] width 1340 height 17
click at [264, 666] on div "0:17" at bounding box center [264, 810] width 1 height 3
click at [282, 666] on div "0:19" at bounding box center [282, 810] width 1 height 3
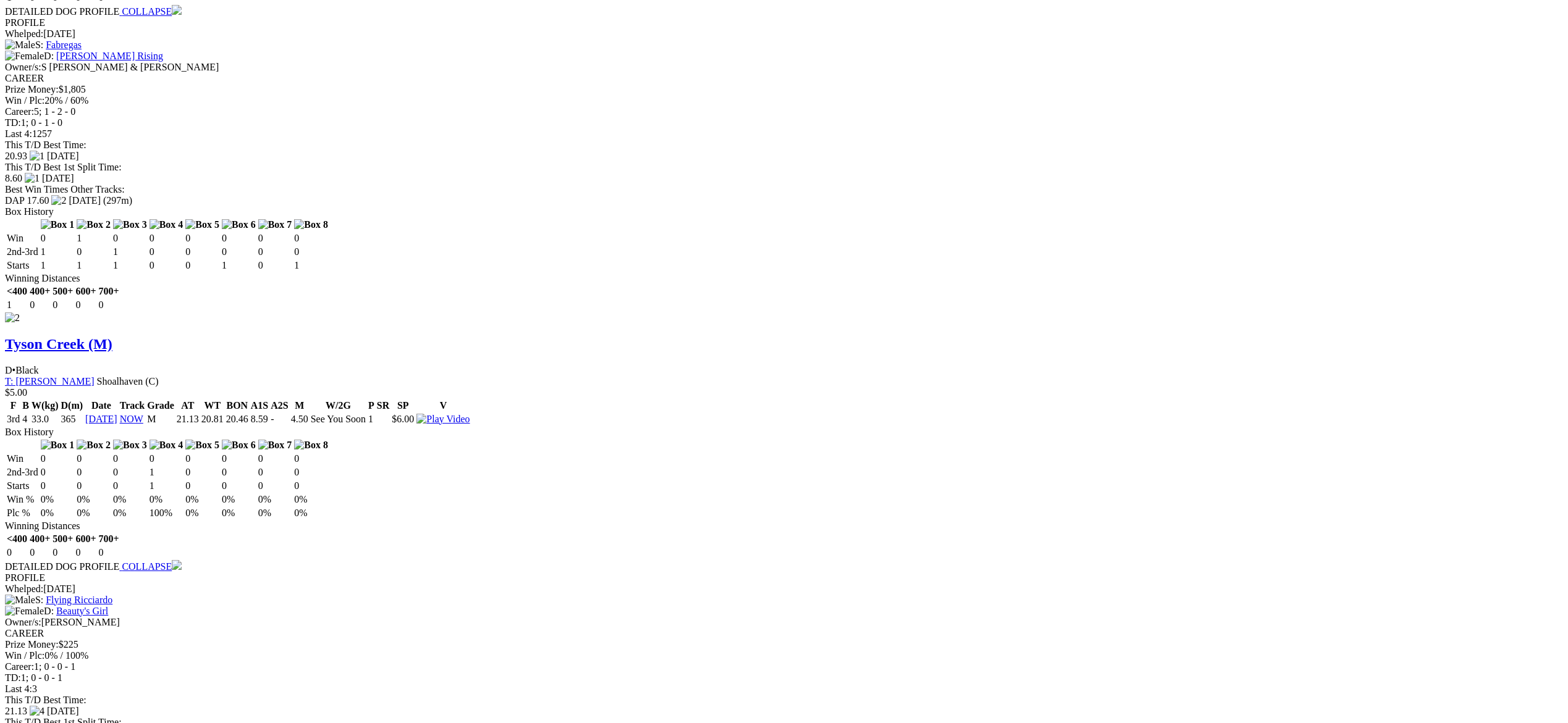
drag, startPoint x: 772, startPoint y: 245, endPoint x: 778, endPoint y: 246, distance: 6.1
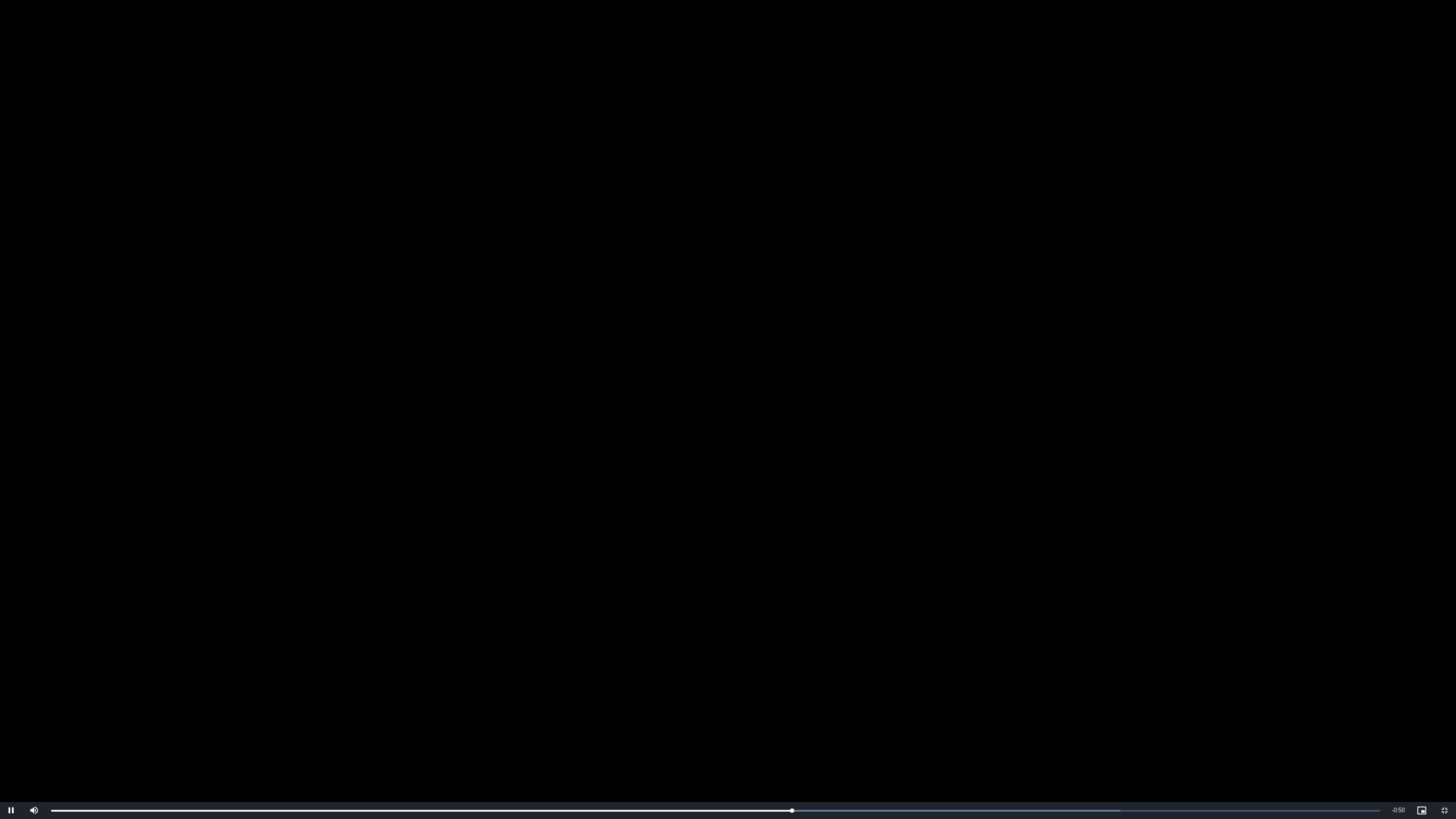
click at [854, 666] on video "To view this video please enable JavaScript, and consider upgrading to a web br…" at bounding box center [728, 409] width 1456 height 819
click at [860, 666] on div "Loaded : 80.44% 1:08 1:02" at bounding box center [716, 810] width 1340 height 17
click at [926, 666] on div "Loaded : 85.80% 1:13 1:08" at bounding box center [716, 810] width 1340 height 17
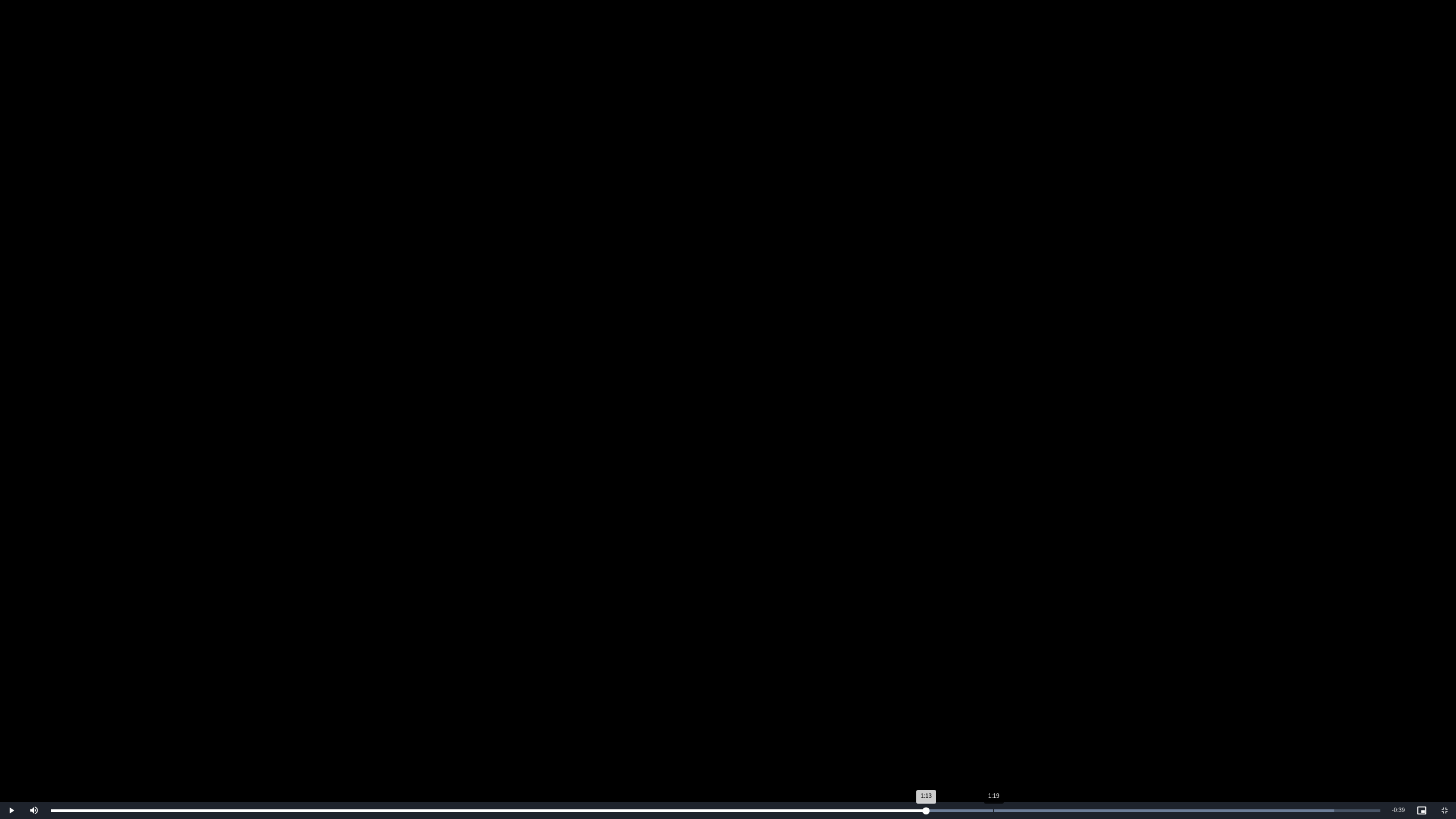
click at [990, 666] on div "Loaded : 96.53% 1:19 1:13" at bounding box center [716, 810] width 1340 height 17
click at [1017, 666] on div "1:21" at bounding box center [1017, 810] width 1 height 3
click at [1091, 666] on div "Loaded : 100.00% 1:27 1:21" at bounding box center [716, 810] width 1340 height 17
click at [14, 666] on span "Video Player" at bounding box center [11, 810] width 22 height 0
